Goal: Use online tool/utility

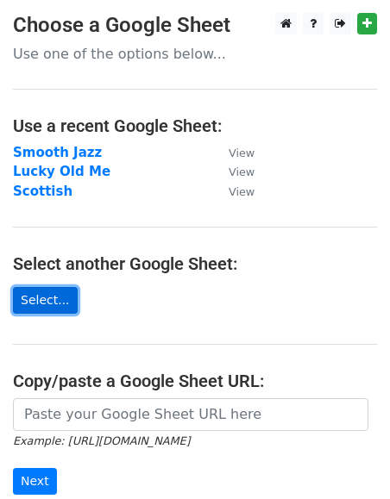
click at [44, 295] on link "Select..." at bounding box center [45, 300] width 65 height 27
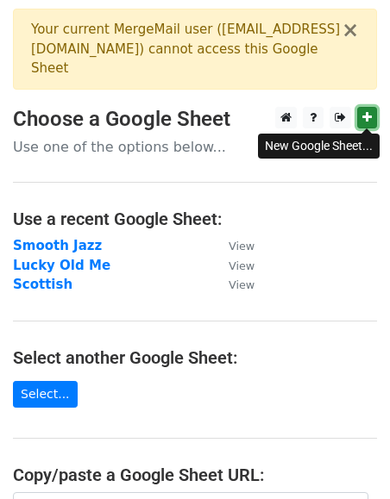
click at [367, 118] on icon at bounding box center [366, 117] width 9 height 12
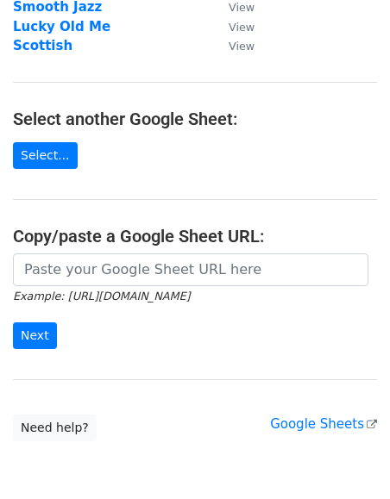
scroll to position [234, 0]
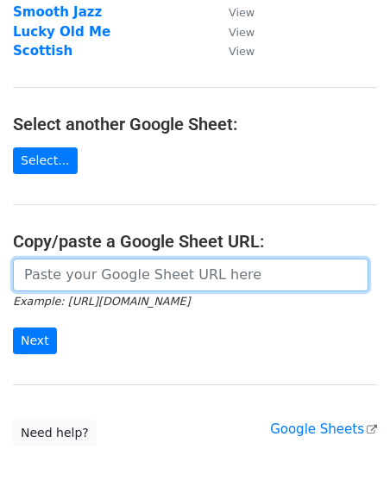
click at [60, 285] on input "url" at bounding box center [190, 275] width 355 height 33
paste input "https://docs.google.com/spreadsheets/d/1rOjRZRrjf-ktb9uUTXOgKuB8p9kHxFFkNjPwtrL…"
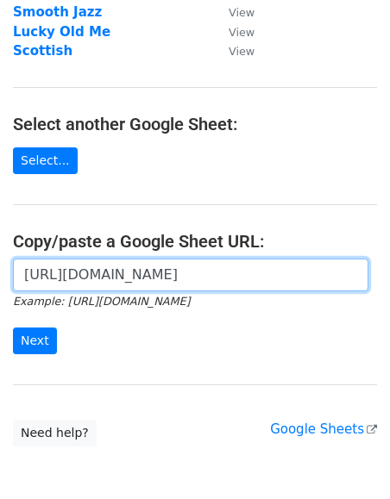
scroll to position [0, 358]
type input "https://docs.google.com/spreadsheets/d/1rOjRZRrjf-ktb9uUTXOgKuB8p9kHxFFkNjPwtrL…"
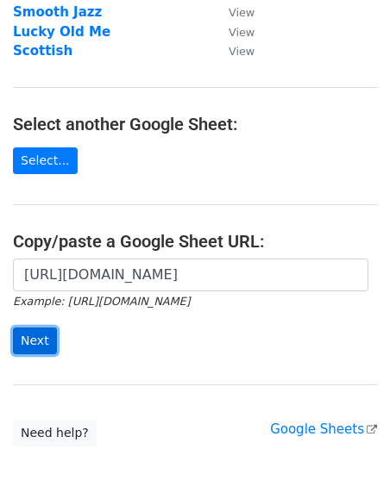
scroll to position [0, 0]
click at [35, 336] on input "Next" at bounding box center [35, 341] width 44 height 27
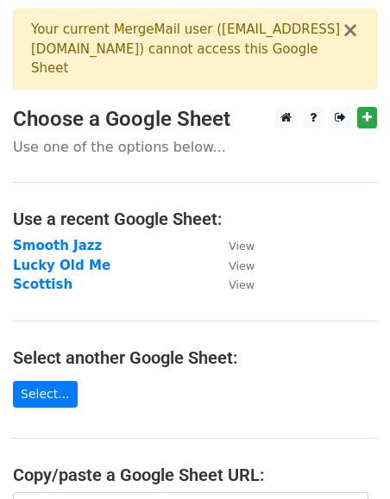
click at [65, 45] on div "Your current MergeMail user ( velvetcoastrecords@gmail.com ) cannot access this…" at bounding box center [186, 49] width 311 height 59
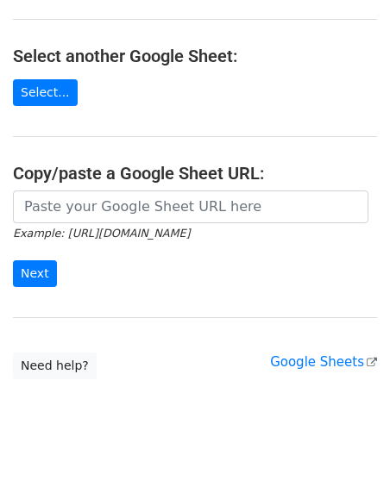
scroll to position [226, 0]
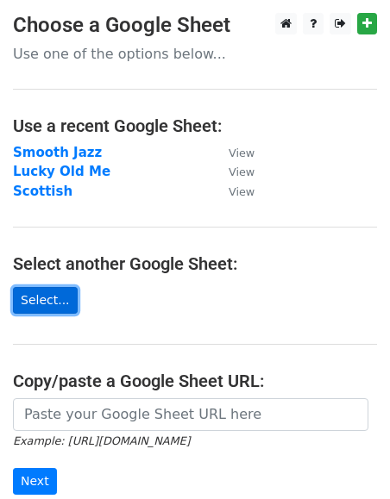
click at [61, 295] on link "Select..." at bounding box center [45, 300] width 65 height 27
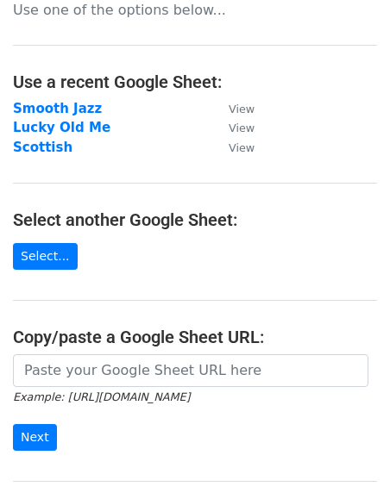
scroll to position [61, 0]
